Goal: Transaction & Acquisition: Purchase product/service

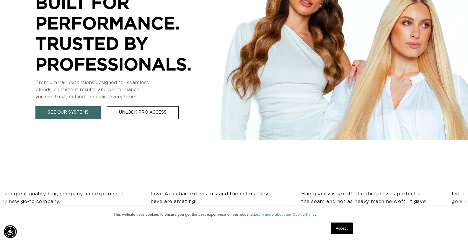
scroll to position [423, 0]
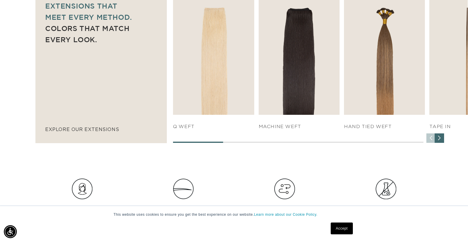
click at [345, 229] on link "Accept" at bounding box center [342, 229] width 22 height 12
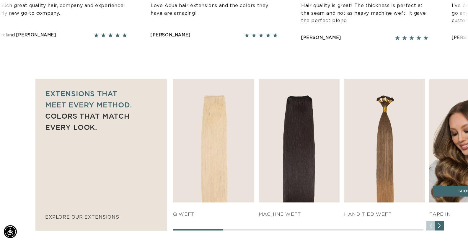
scroll to position [0, 426]
click at [444, 179] on img "4 / 7" at bounding box center [470, 141] width 85 height 130
click at [439, 213] on h4 "TAPE IN" at bounding box center [469, 214] width 81 height 6
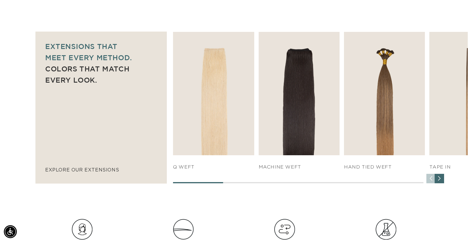
click at [440, 179] on div "Next slide" at bounding box center [439, 178] width 9 height 9
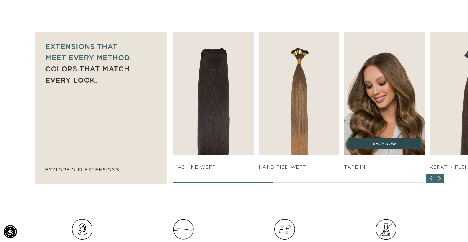
scroll to position [0, 0]
click at [393, 138] on link "SHOP NOW" at bounding box center [385, 143] width 74 height 11
click at [392, 142] on link "SHOP NOW" at bounding box center [385, 143] width 74 height 11
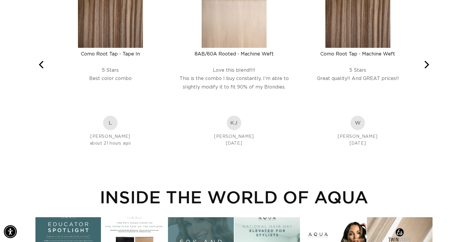
scroll to position [1013, 0]
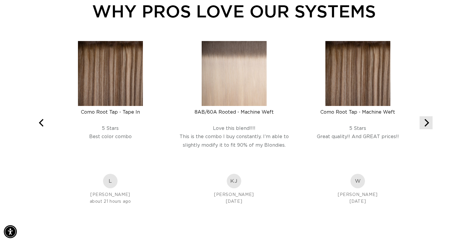
click at [425, 125] on icon "Next" at bounding box center [426, 123] width 8 height 8
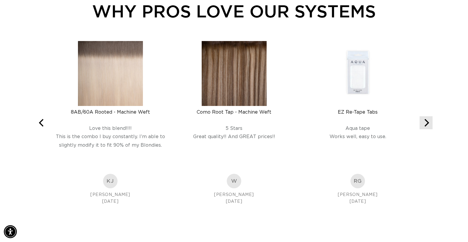
scroll to position [0, 426]
click at [425, 125] on icon "Next" at bounding box center [426, 123] width 8 height 8
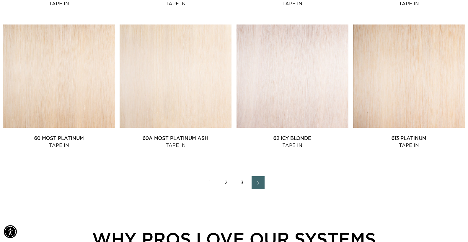
scroll to position [784, 0]
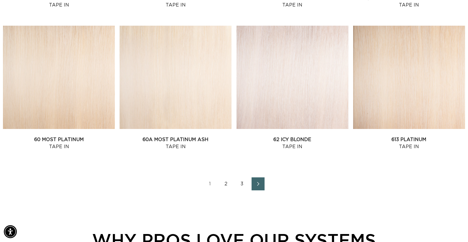
click at [253, 183] on link "Next page" at bounding box center [258, 183] width 13 height 13
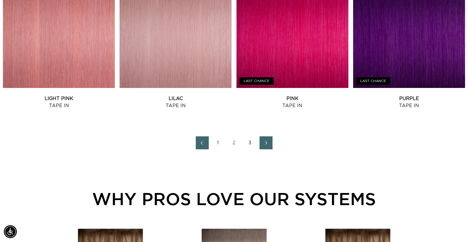
scroll to position [0, 426]
click at [265, 144] on icon "Next page" at bounding box center [266, 143] width 8 height 4
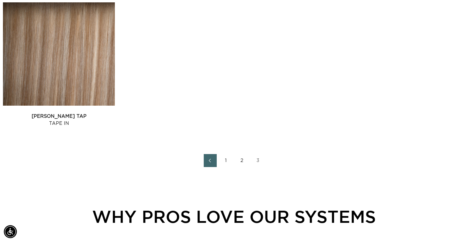
click at [243, 161] on link "2" at bounding box center [242, 160] width 13 height 13
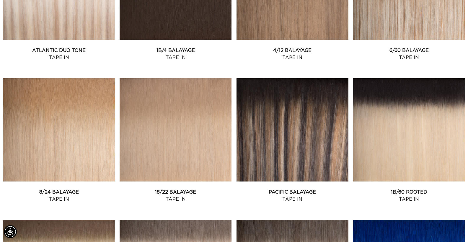
scroll to position [0, 852]
click at [209, 189] on link "18/22 Balayage Tape In" at bounding box center [176, 196] width 112 height 14
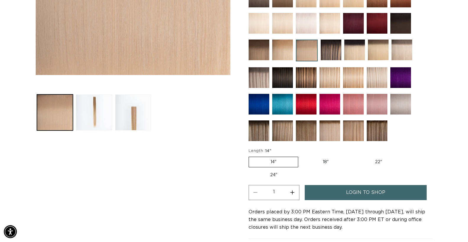
scroll to position [200, 0]
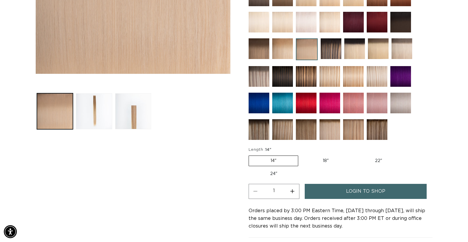
click at [272, 174] on label "24" Variant sold out or unavailable" at bounding box center [274, 174] width 50 height 10
click at [407, 155] on input "24" Variant sold out or unavailable" at bounding box center [407, 154] width 0 height 0
radio input "true"
click at [300, 24] on img at bounding box center [306, 22] width 21 height 21
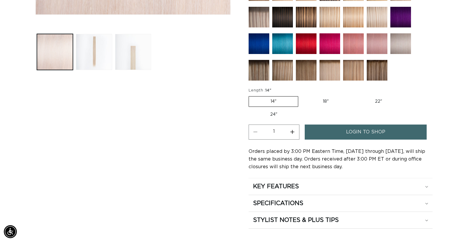
scroll to position [0, 852]
